Goal: Task Accomplishment & Management: Manage account settings

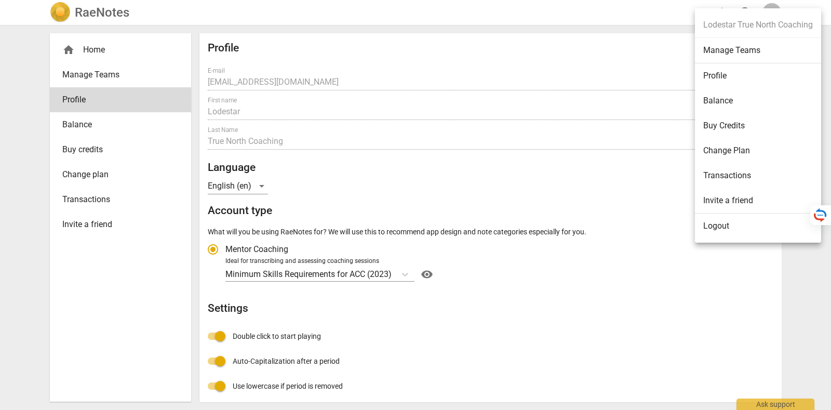
click at [766, 224] on li "Logout" at bounding box center [758, 225] width 126 height 25
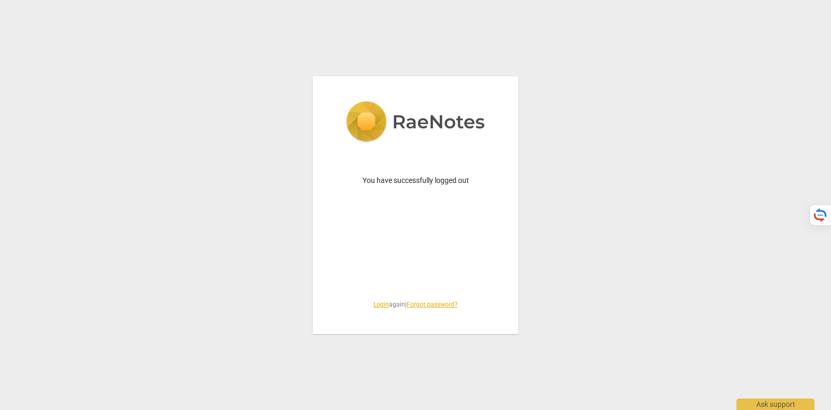
click at [377, 304] on link "Login" at bounding box center [381, 304] width 16 height 7
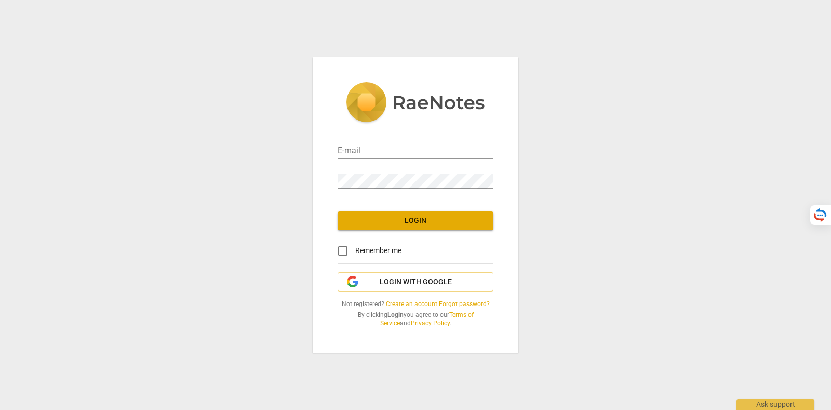
type input "tatiana@raenotes.com"
click at [433, 268] on div "E-mail tatiana@raenotes.com Password Login Remember me Login with Google Not re…" at bounding box center [416, 204] width 206 height 295
click at [438, 277] on span "Login with Google" at bounding box center [415, 282] width 72 height 10
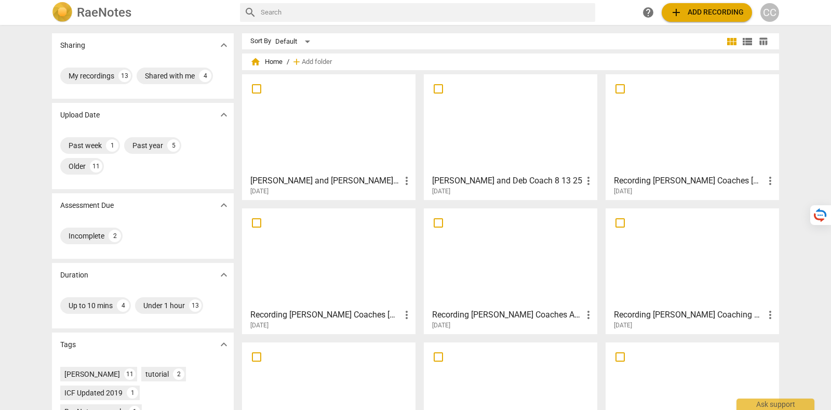
click at [291, 141] on div at bounding box center [329, 124] width 166 height 92
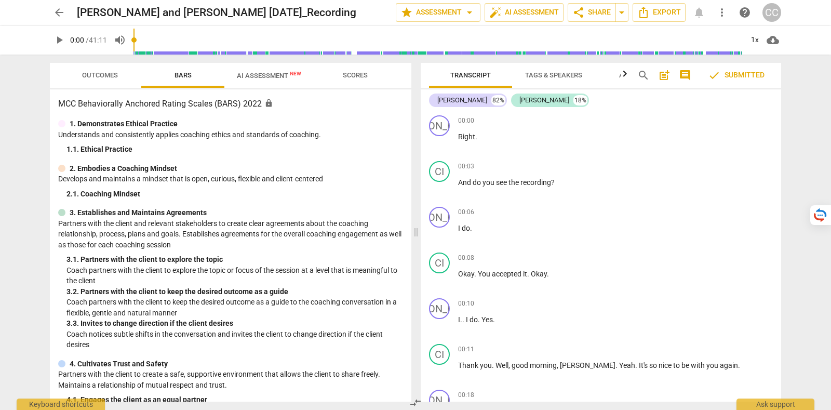
click at [86, 71] on span "Outcomes" at bounding box center [100, 75] width 36 height 8
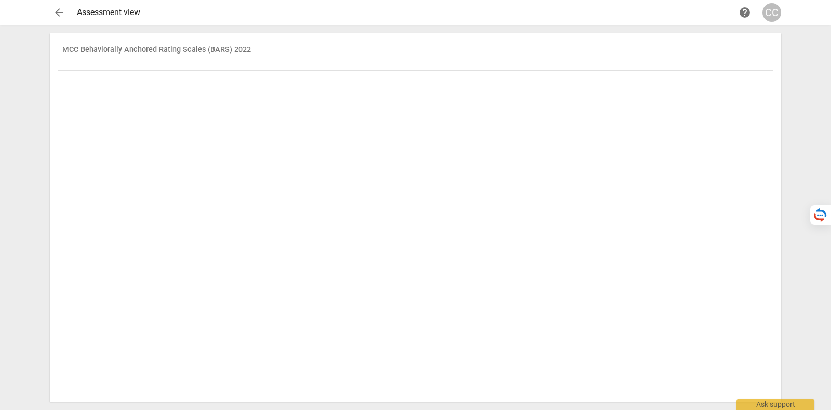
click at [59, 7] on span "arrow_back" at bounding box center [59, 12] width 12 height 12
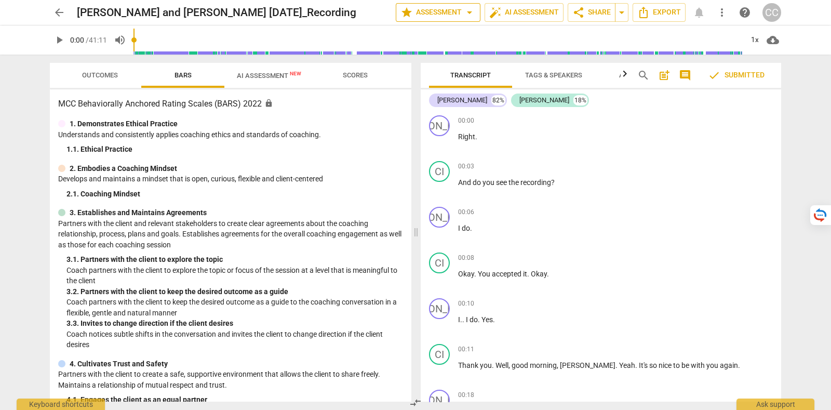
click at [439, 15] on span "star Assessment arrow_drop_down" at bounding box center [437, 12] width 75 height 12
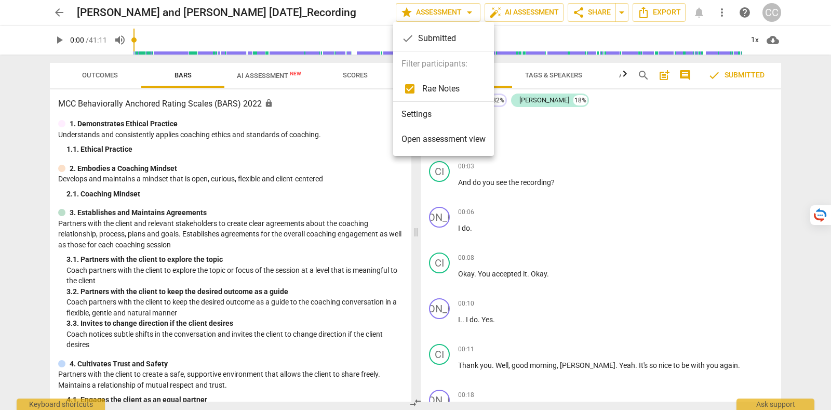
click at [99, 73] on div at bounding box center [415, 205] width 831 height 410
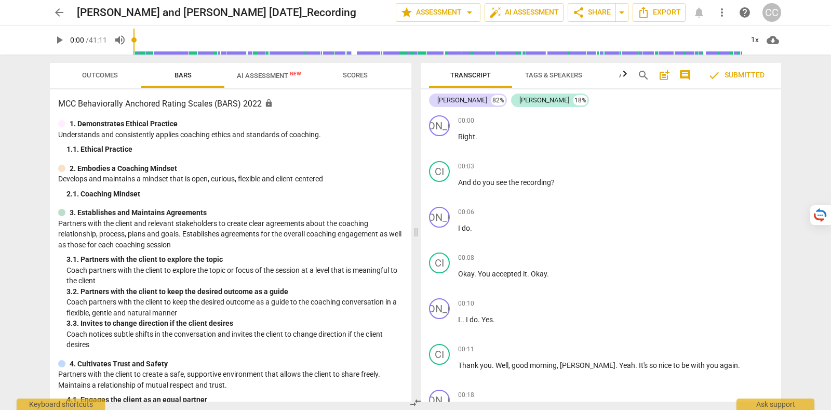
click at [99, 73] on span "Outcomes" at bounding box center [100, 75] width 36 height 8
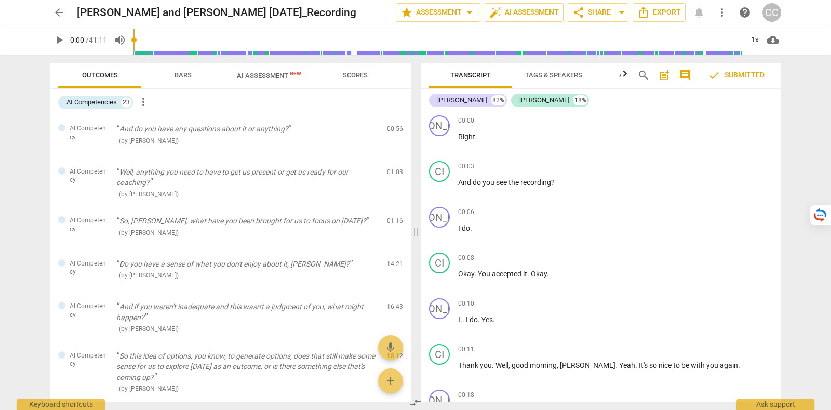
click at [192, 75] on span "Bars" at bounding box center [183, 76] width 42 height 14
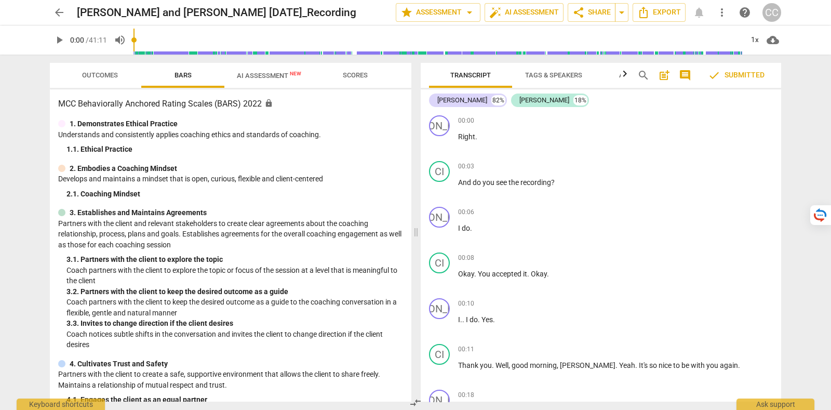
click at [261, 76] on span "AI Assessment New" at bounding box center [269, 76] width 64 height 8
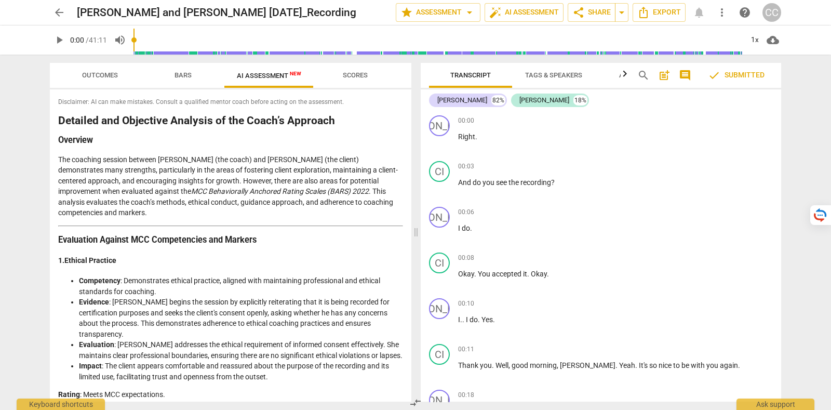
click at [112, 76] on span "Outcomes" at bounding box center [100, 75] width 36 height 8
